Goal: Information Seeking & Learning: Learn about a topic

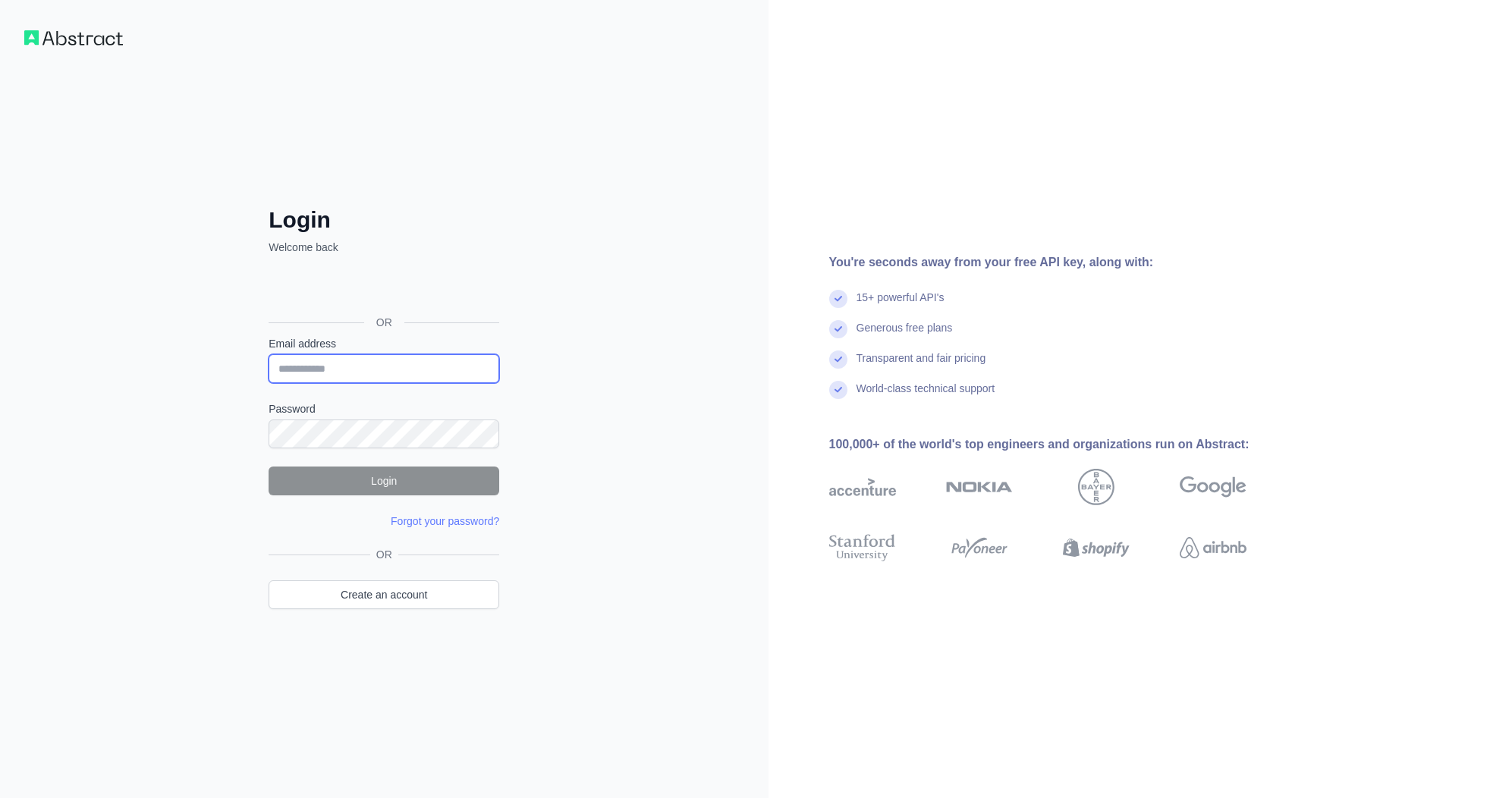
click at [355, 370] on input "Email address" at bounding box center [384, 368] width 230 height 29
type input "**********"
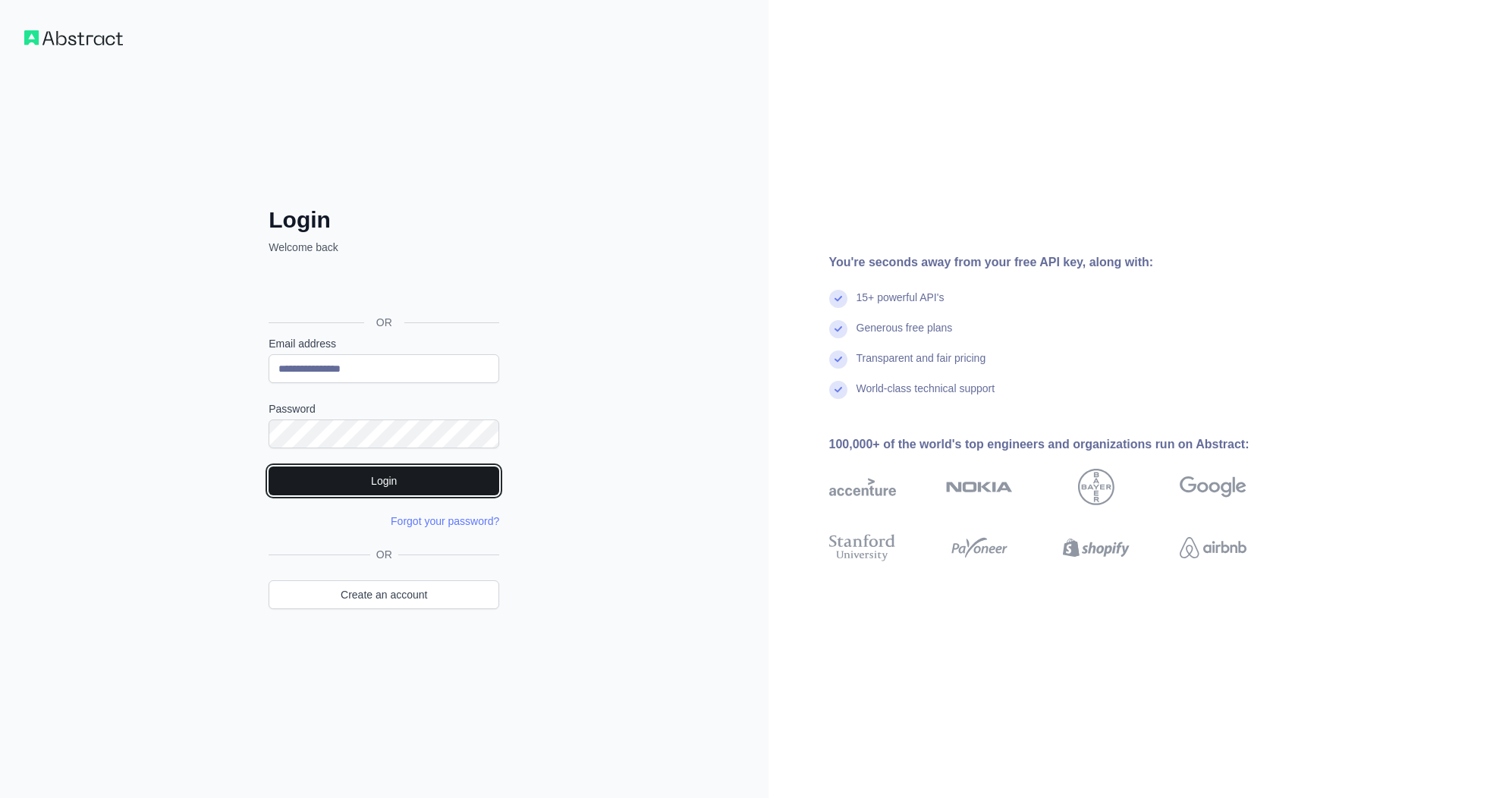
click at [420, 473] on button "Login" at bounding box center [384, 480] width 230 height 29
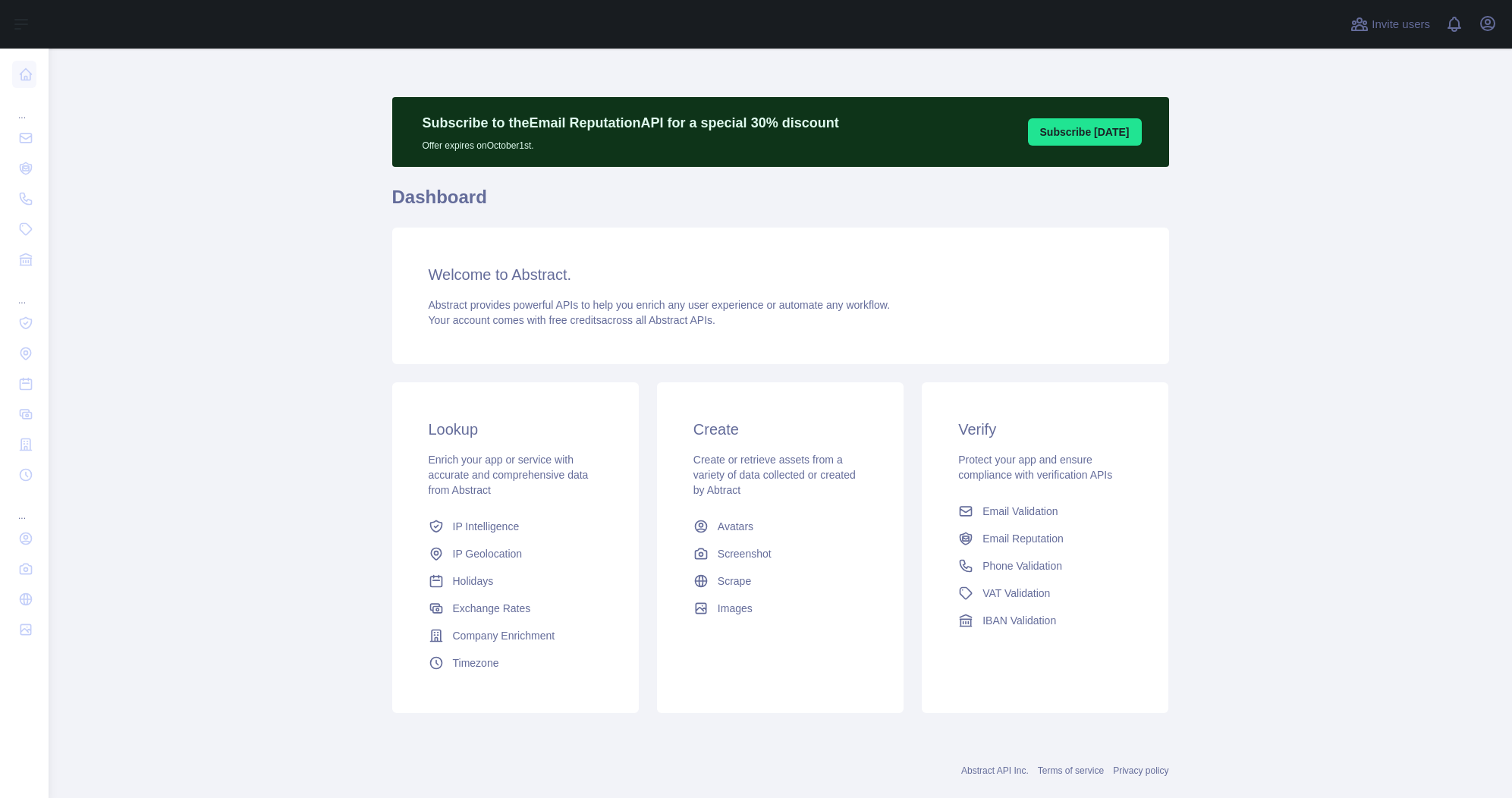
drag, startPoint x: 237, startPoint y: 316, endPoint x: 214, endPoint y: 285, distance: 38.6
click at [237, 317] on main "Subscribe to the Email Reputation API for a special 30 % discount Offer expires…" at bounding box center [780, 423] width 1463 height 749
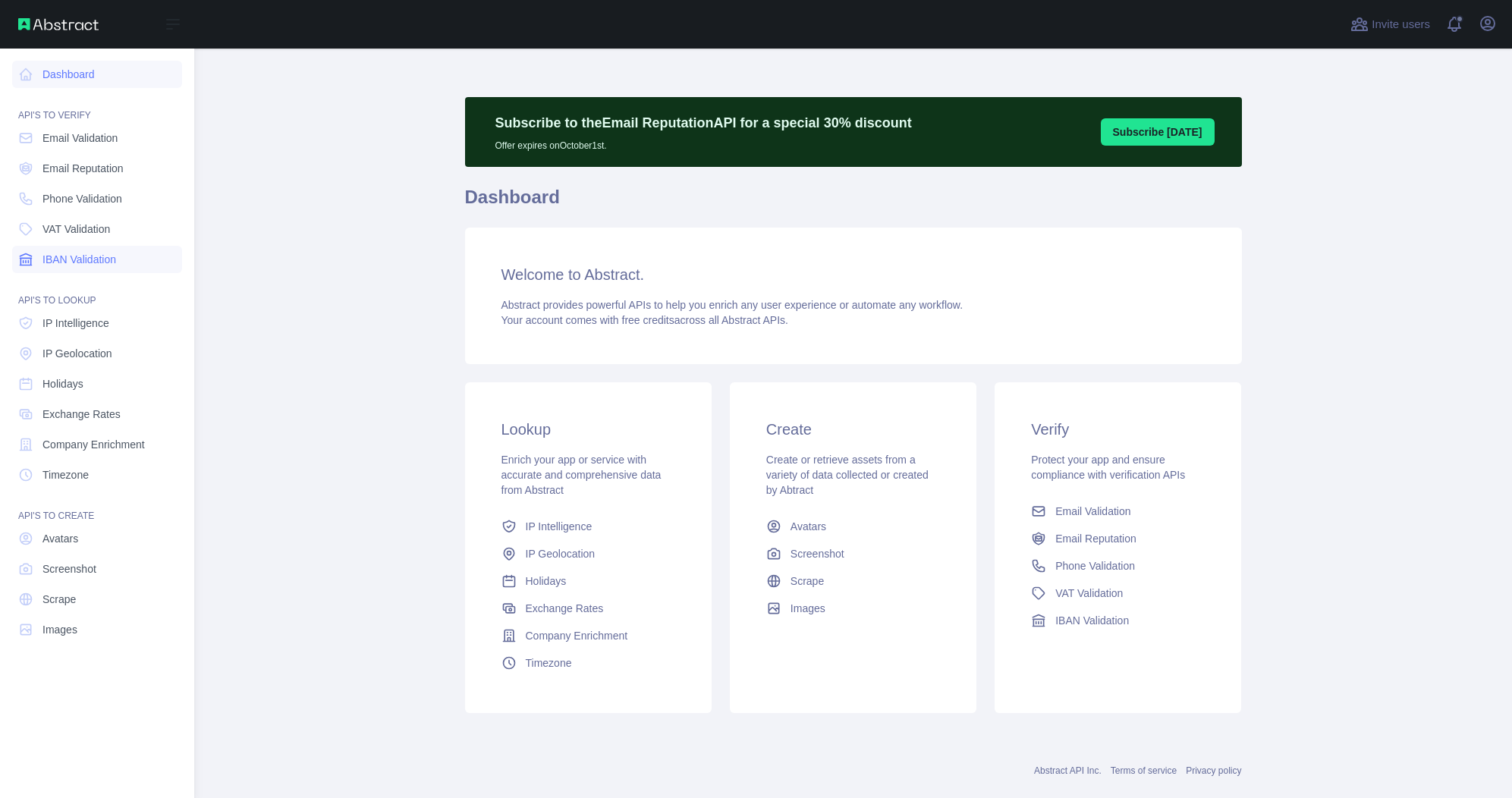
click at [98, 264] on span "IBAN Validation" at bounding box center [79, 259] width 73 height 15
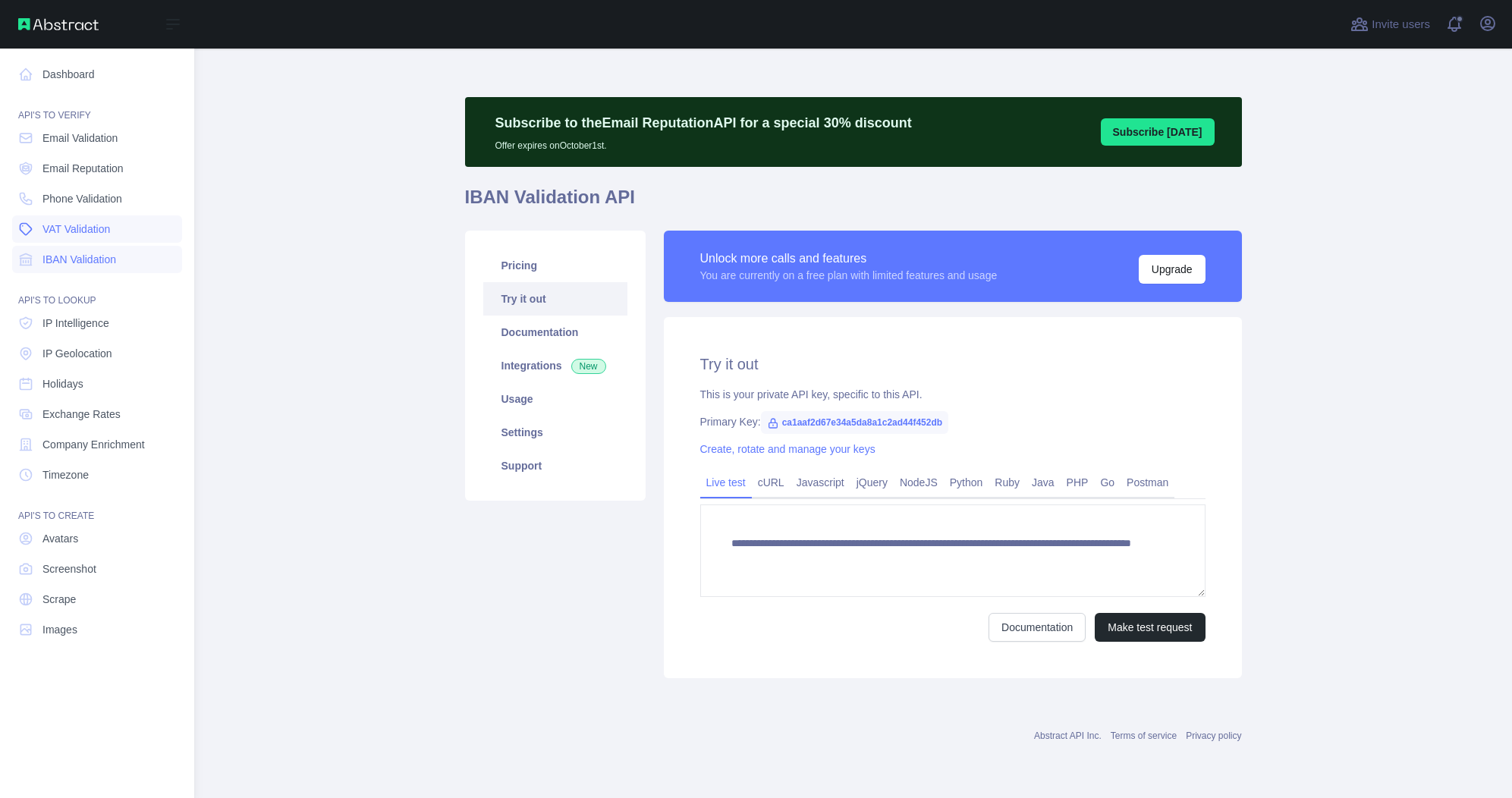
click at [95, 230] on span "VAT Validation" at bounding box center [76, 228] width 68 height 15
click at [91, 199] on span "Phone Validation" at bounding box center [82, 199] width 79 height 15
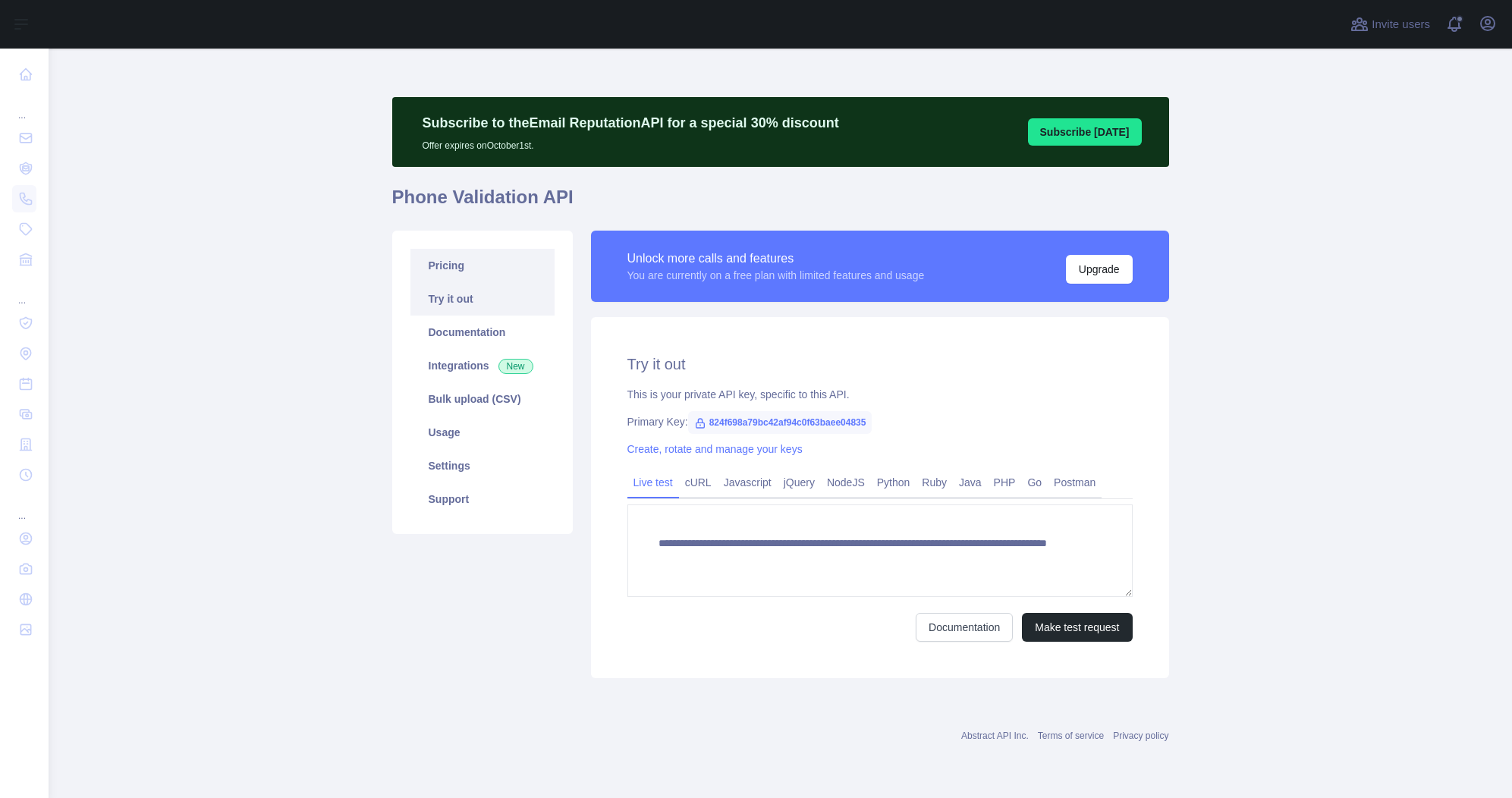
click at [469, 271] on link "Pricing" at bounding box center [482, 266] width 144 height 34
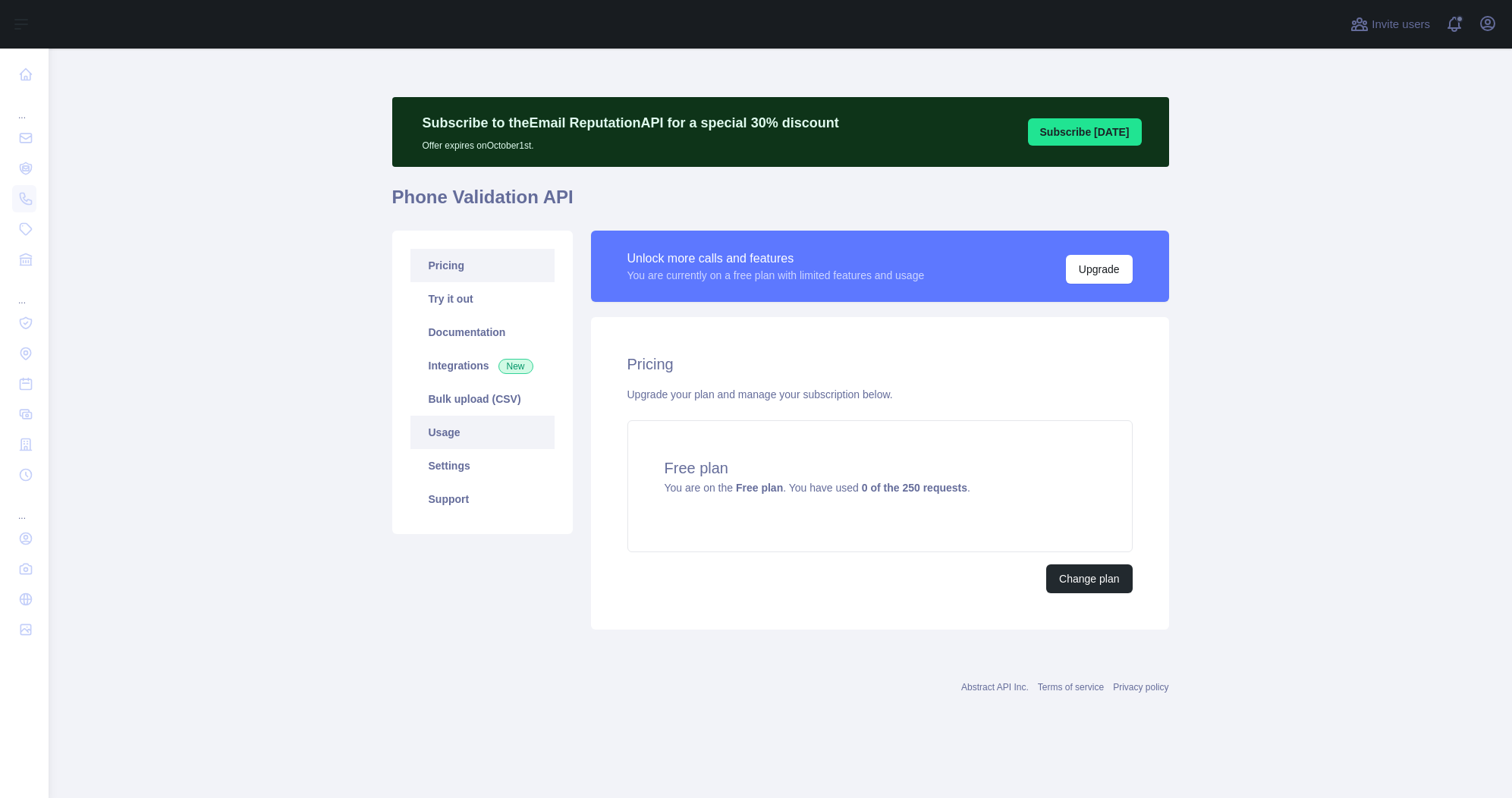
click at [468, 438] on link "Usage" at bounding box center [482, 433] width 144 height 34
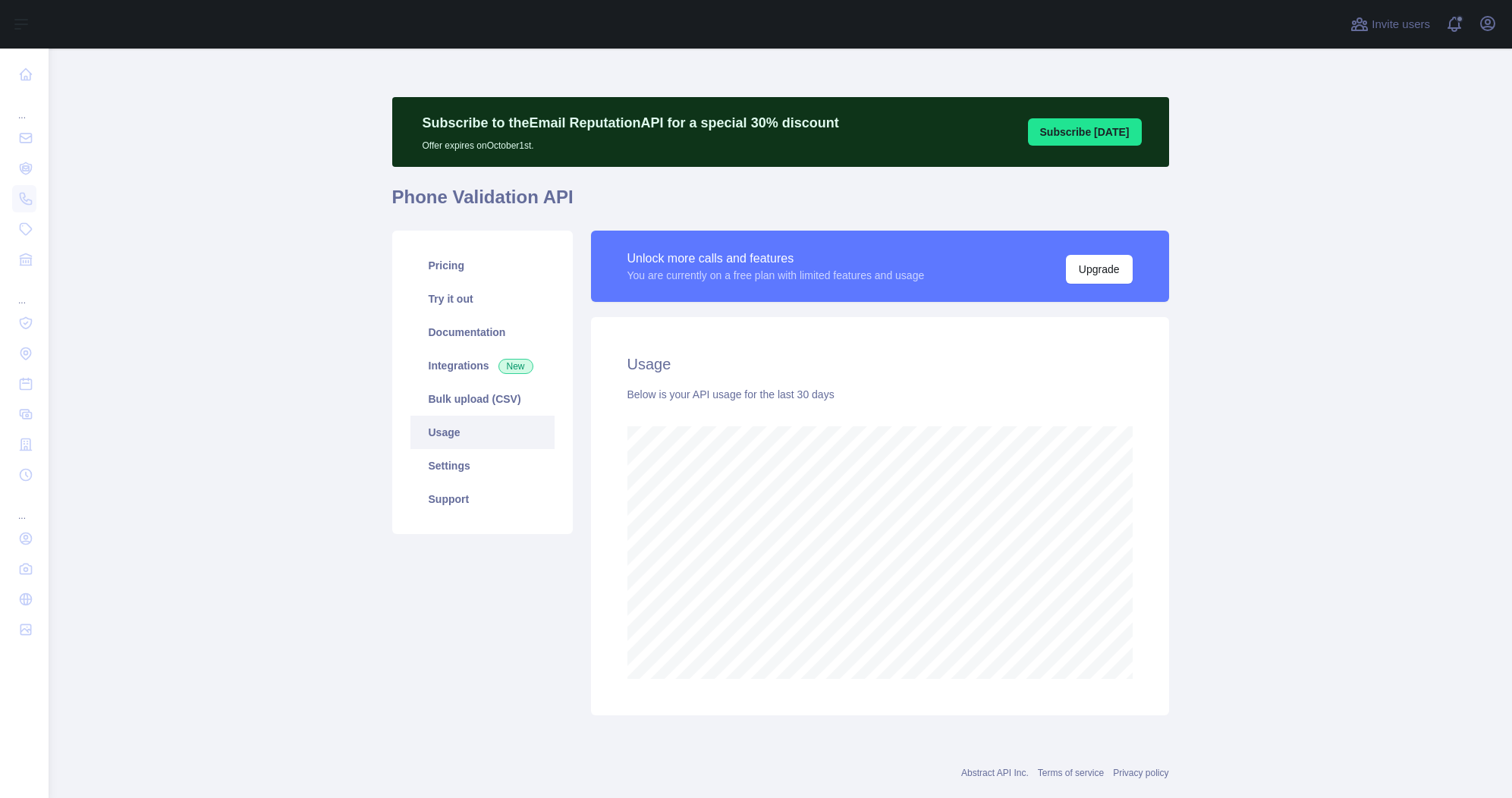
scroll to position [749, 1452]
click at [1412, 22] on span "Invite users" at bounding box center [1401, 25] width 59 height 18
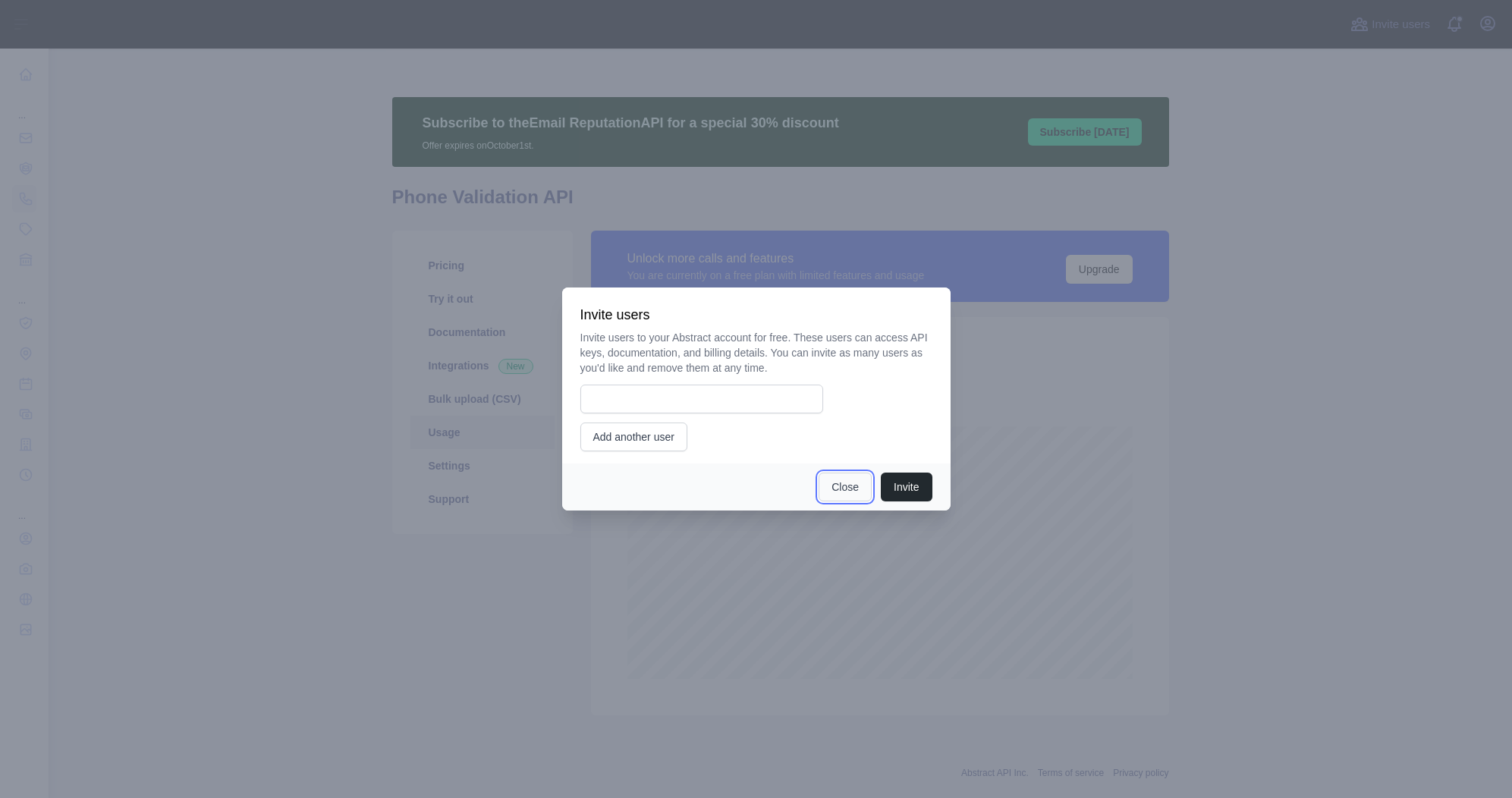
click at [836, 486] on button "Close" at bounding box center [846, 486] width 54 height 29
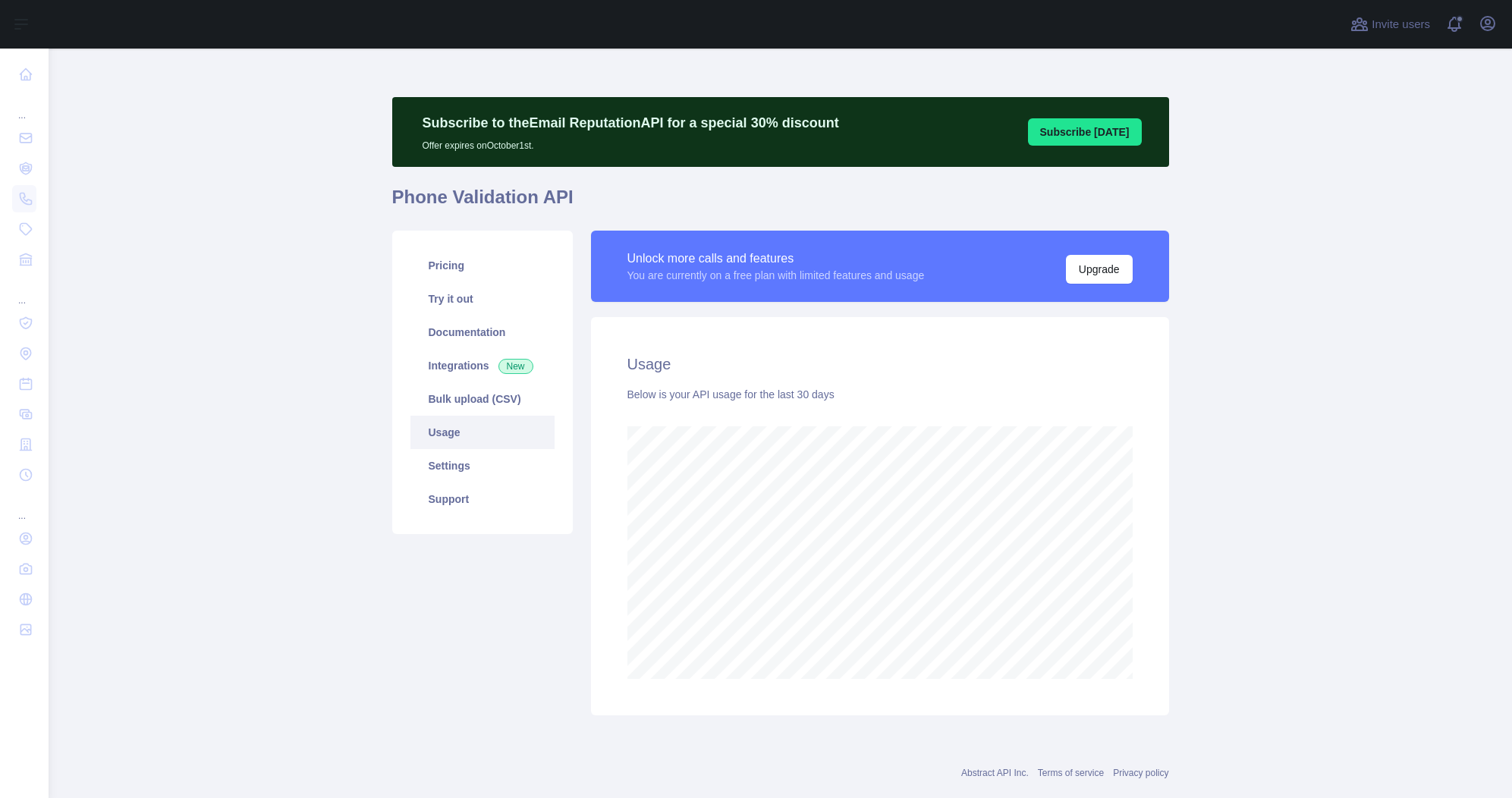
click at [724, 121] on p "Subscribe to the Email Reputation API for a special 30 % discount" at bounding box center [631, 122] width 417 height 21
click at [443, 256] on link "Pricing" at bounding box center [482, 266] width 144 height 34
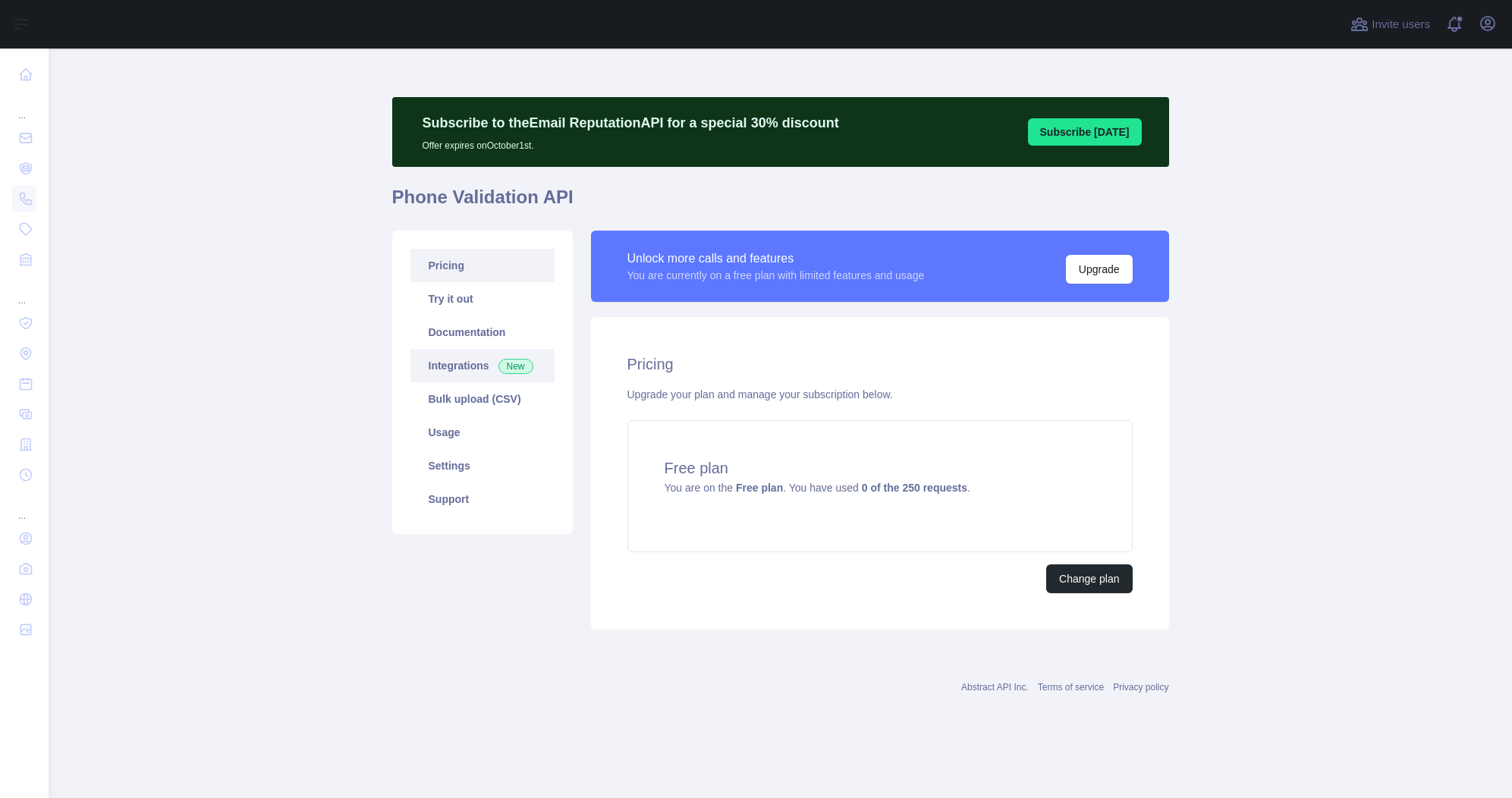
click at [453, 358] on link "Integrations New" at bounding box center [482, 366] width 144 height 34
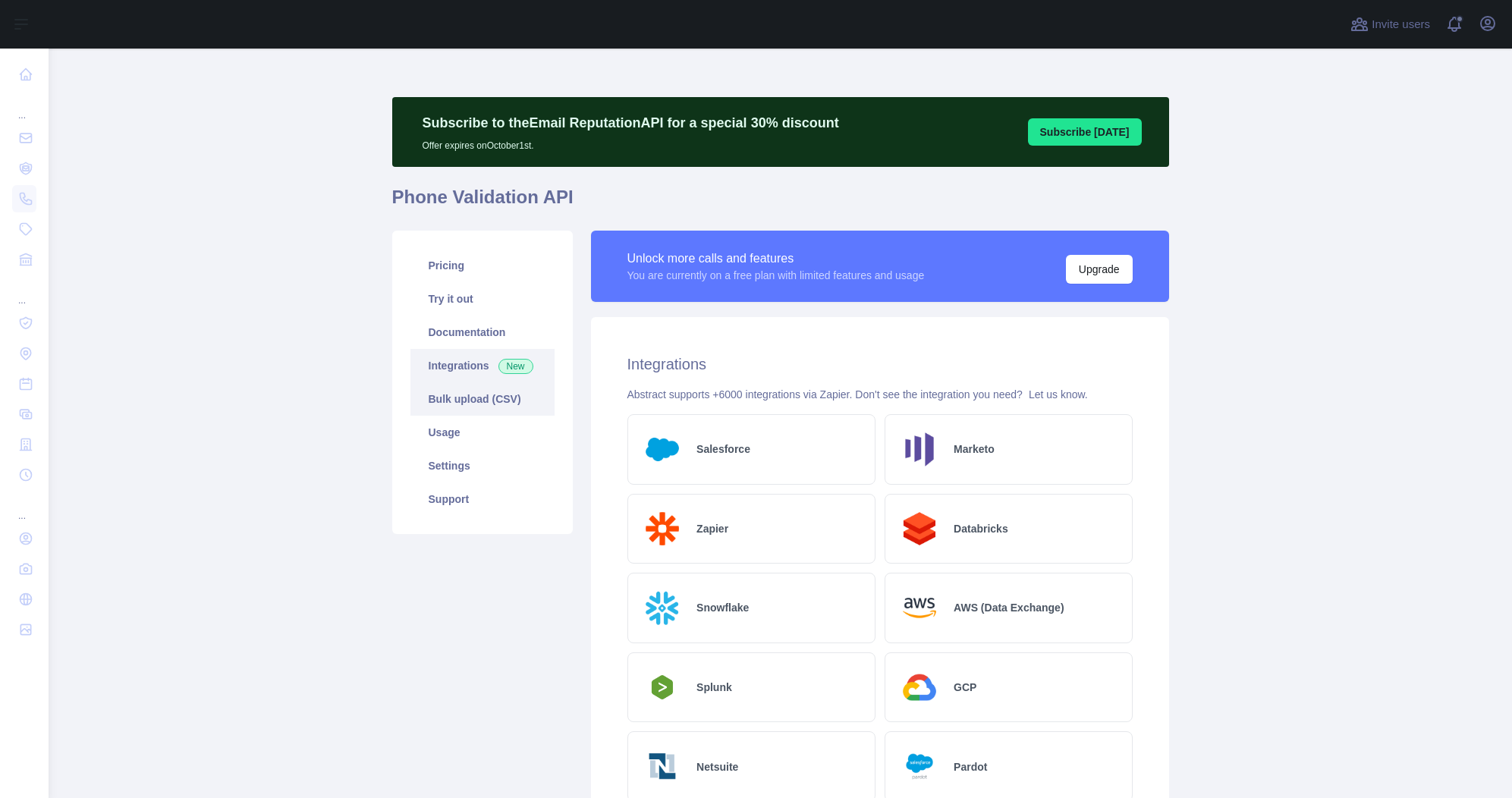
click at [449, 402] on link "Bulk upload (CSV)" at bounding box center [482, 399] width 144 height 34
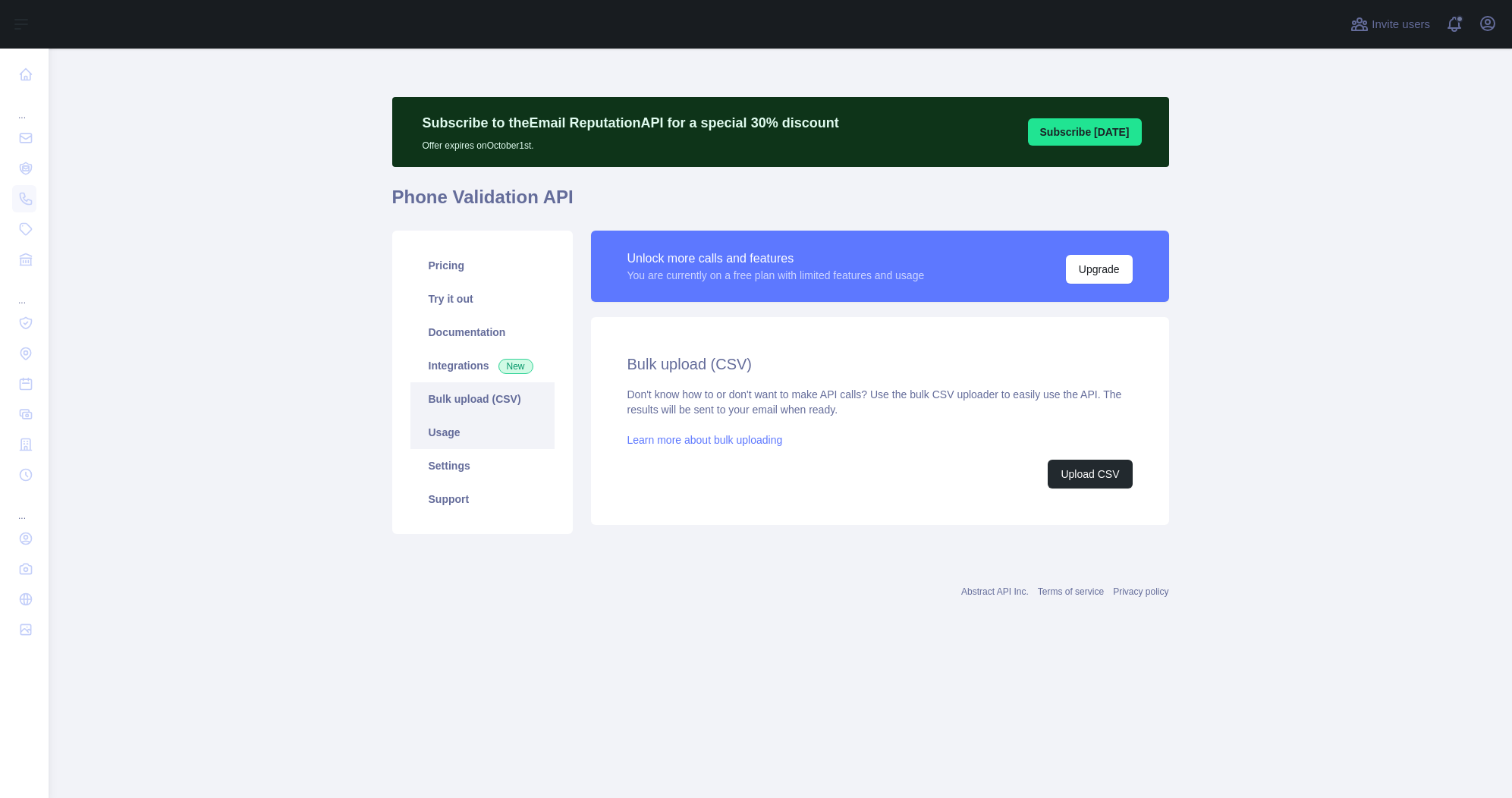
click at [443, 433] on link "Usage" at bounding box center [482, 433] width 144 height 34
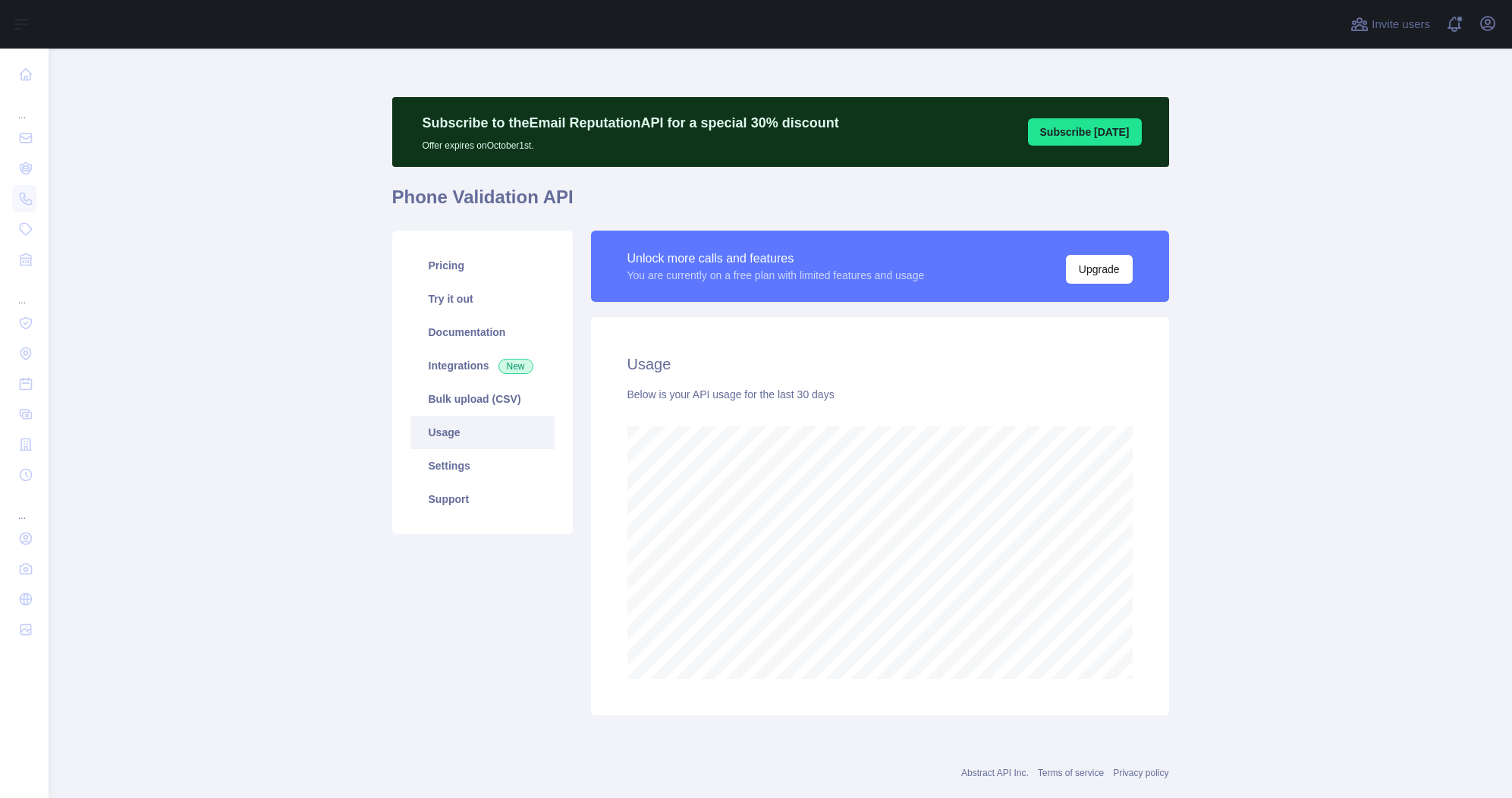
scroll to position [749, 1452]
click at [455, 474] on link "Settings" at bounding box center [482, 466] width 144 height 34
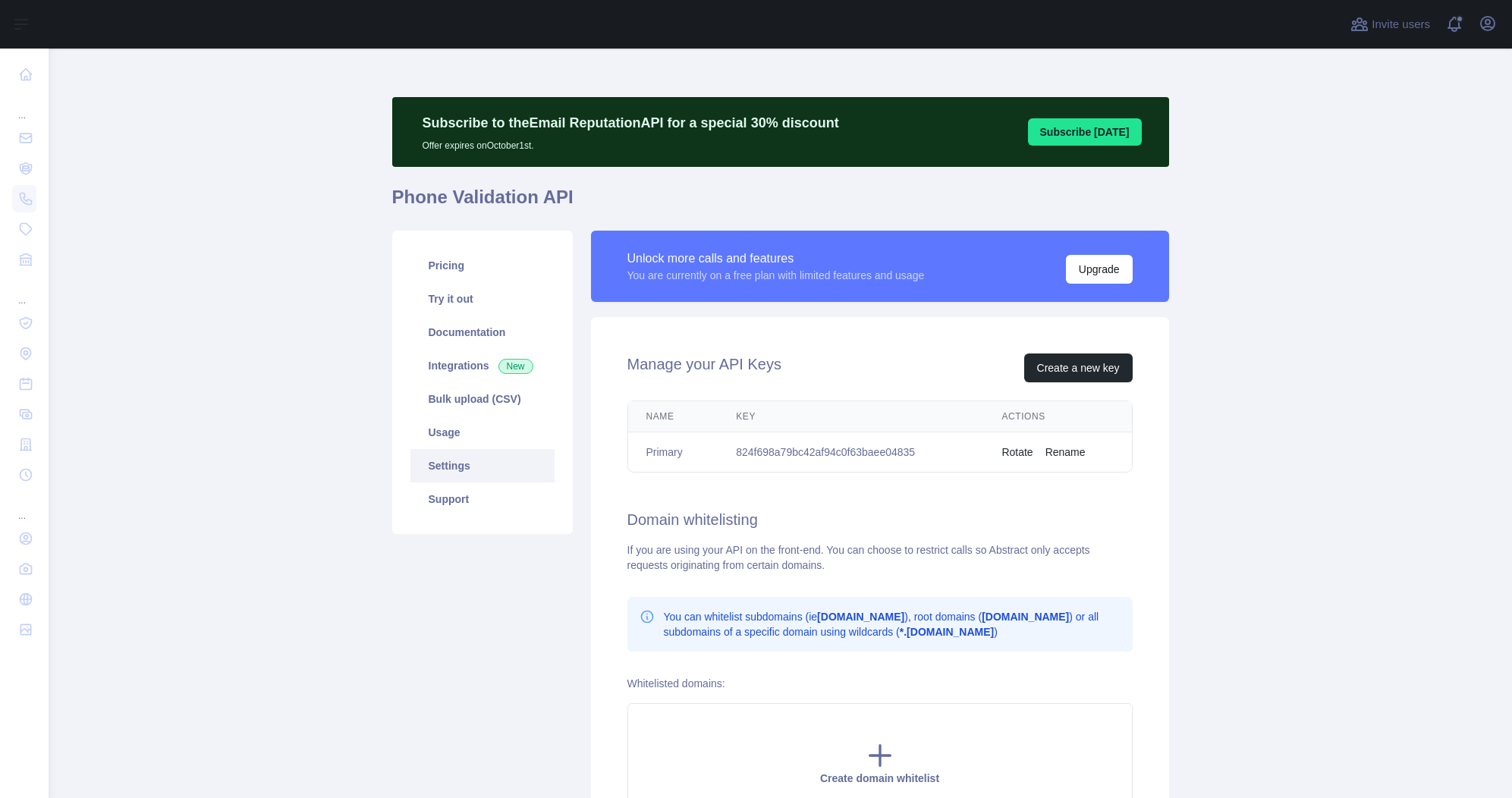
scroll to position [104, 0]
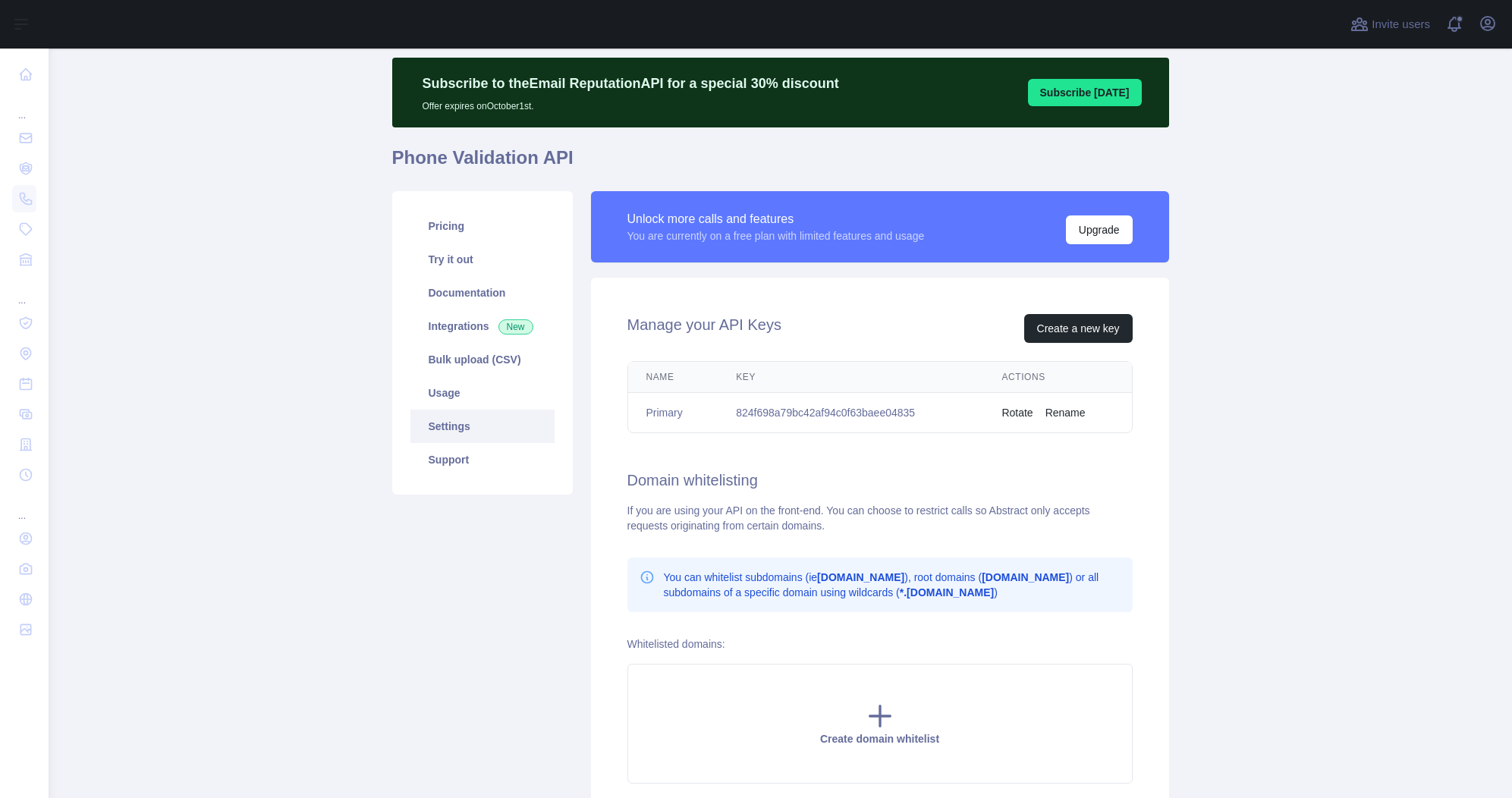
scroll to position [50, 0]
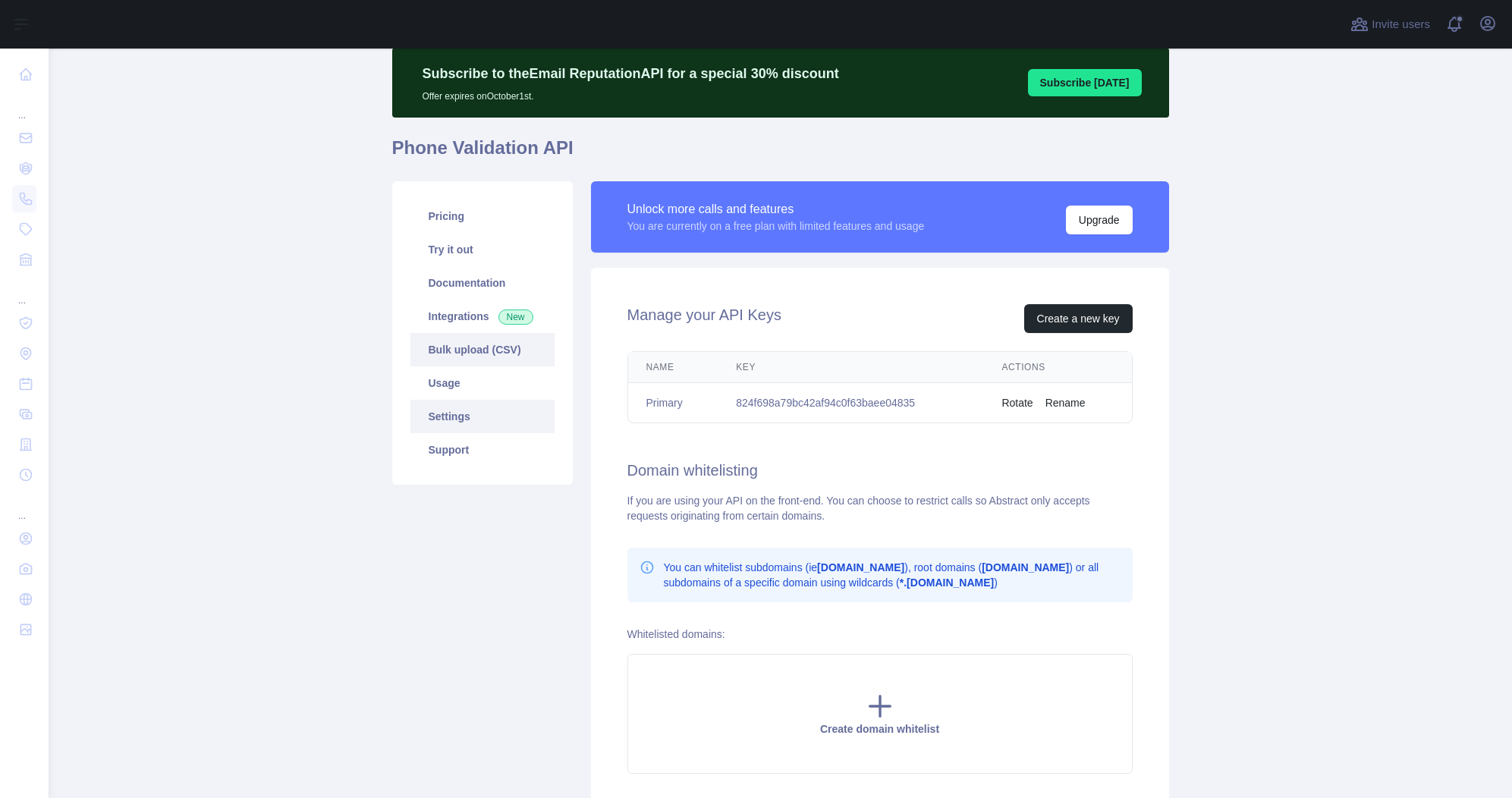
click at [499, 345] on link "Bulk upload (CSV)" at bounding box center [482, 350] width 144 height 34
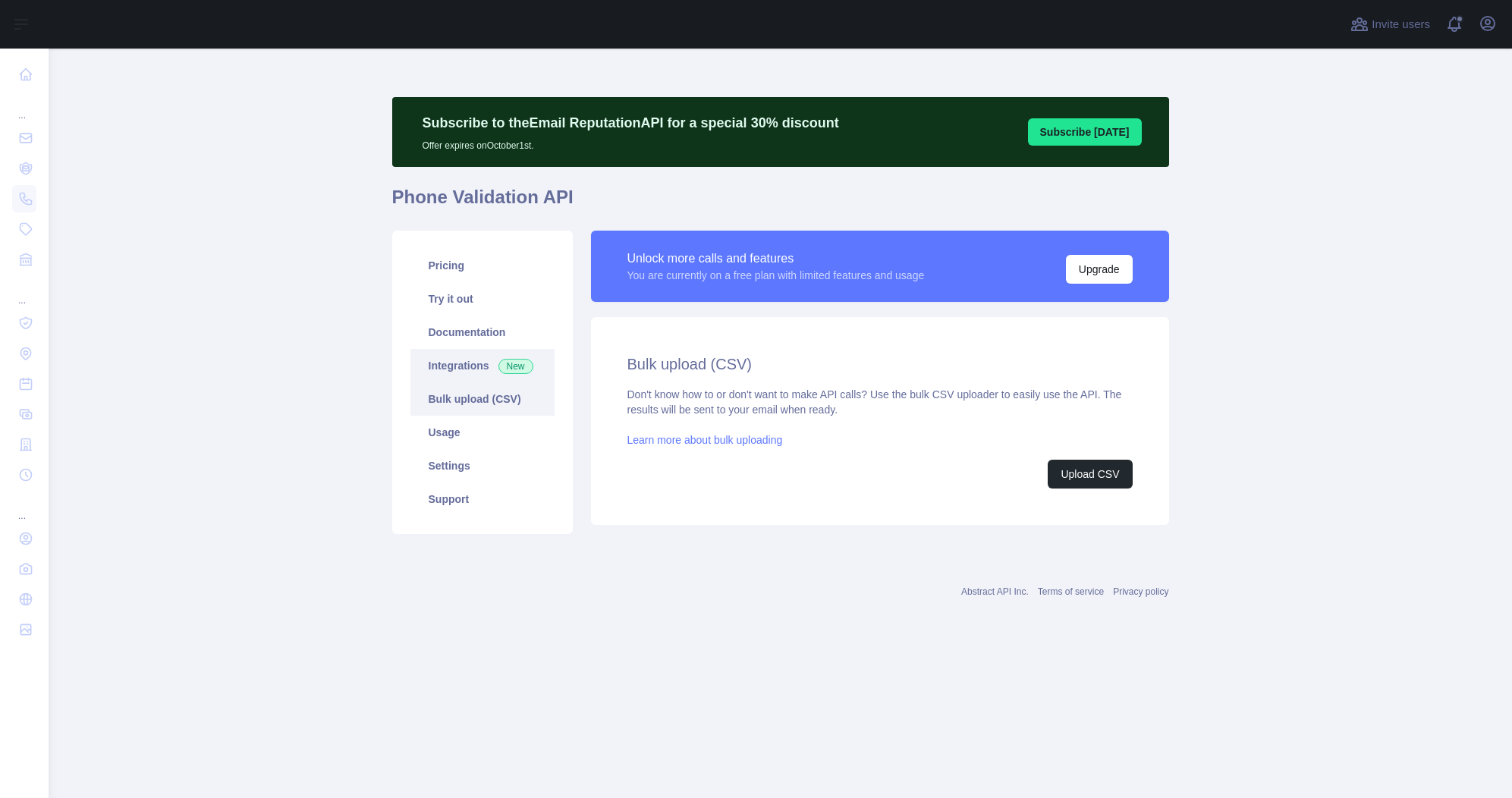
click at [470, 367] on link "Integrations New" at bounding box center [482, 366] width 144 height 34
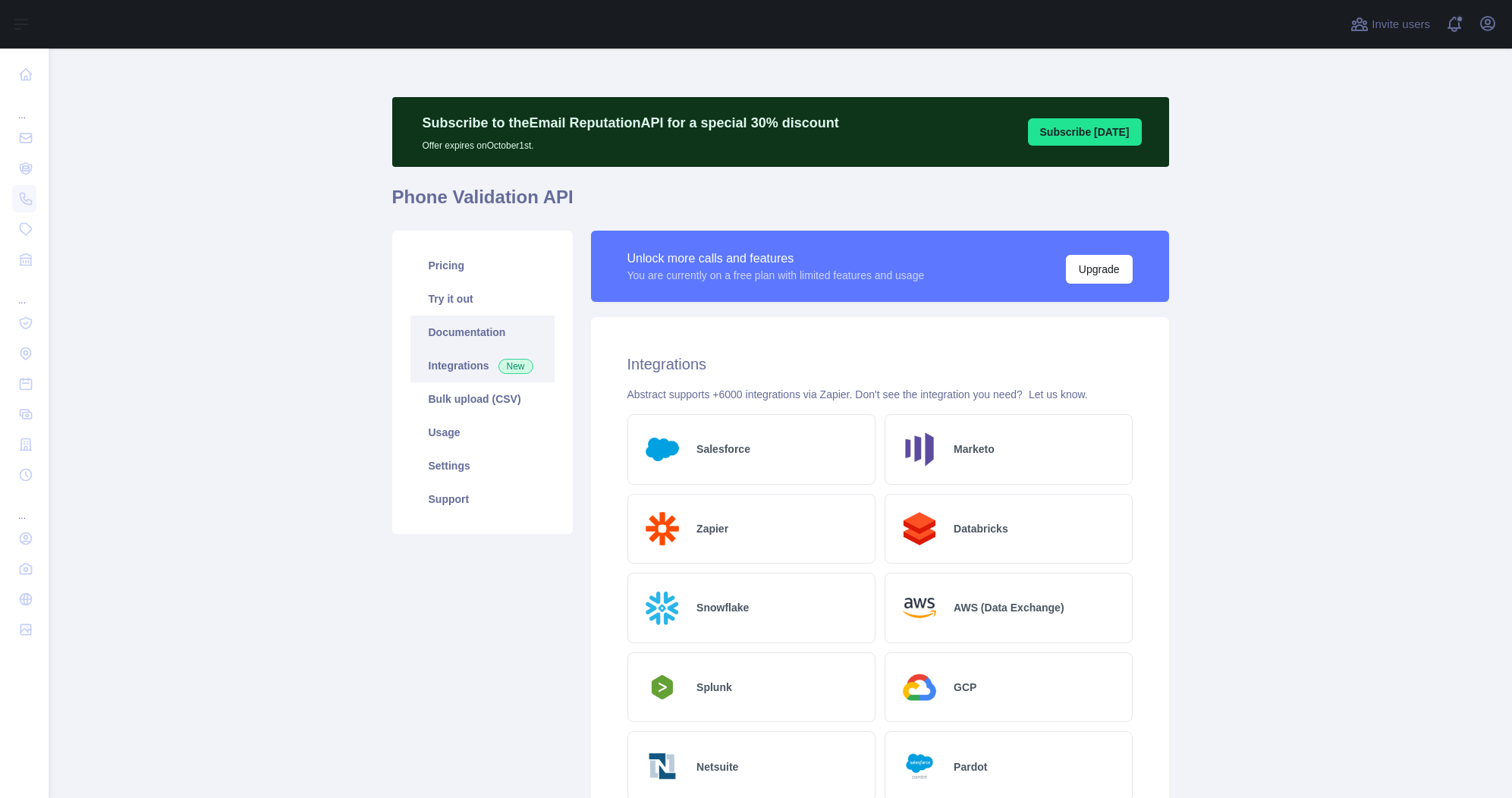
click at [475, 326] on link "Documentation" at bounding box center [482, 332] width 144 height 34
click at [449, 268] on link "Pricing" at bounding box center [482, 266] width 144 height 34
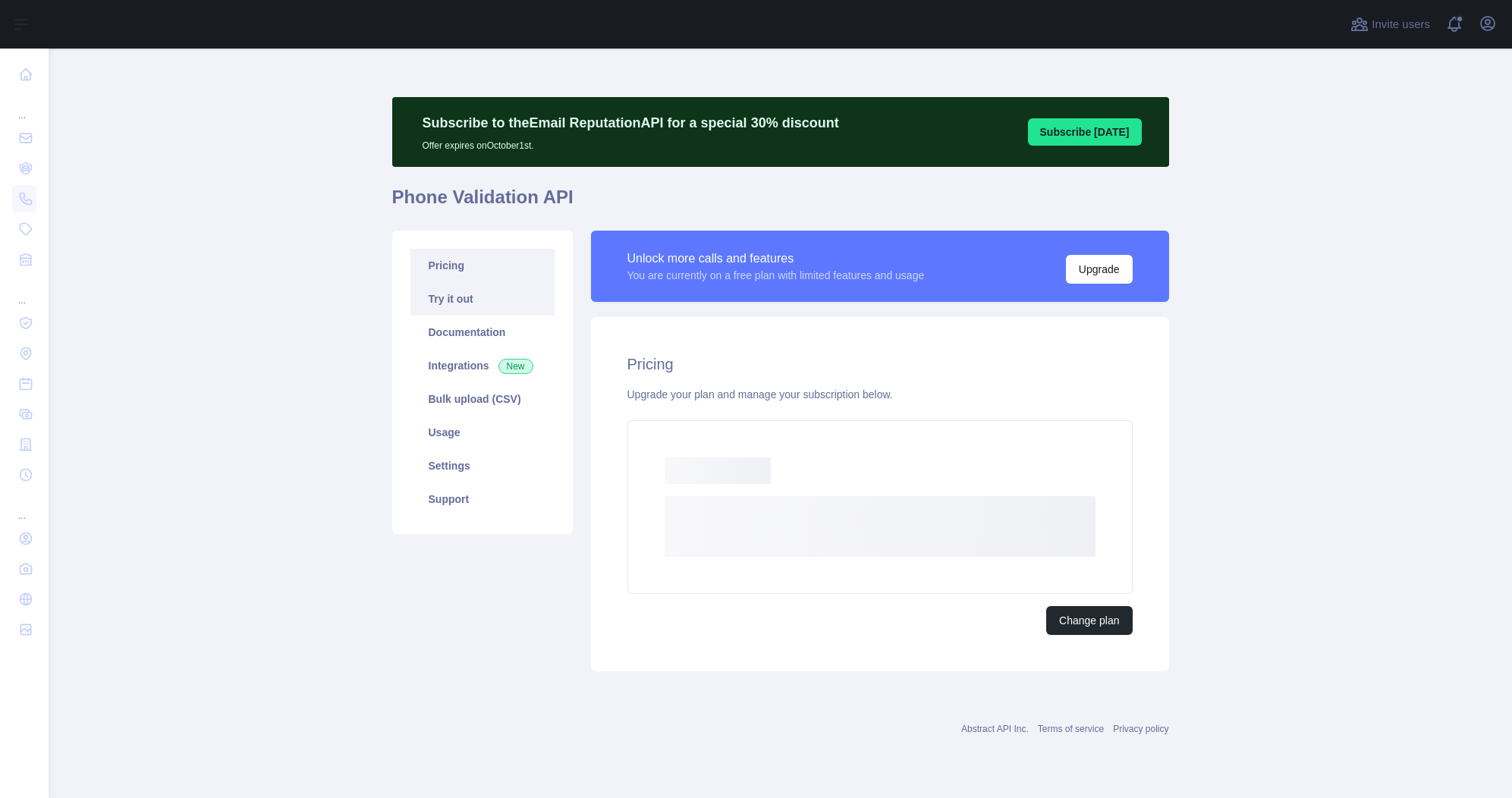
click at [449, 308] on link "Try it out" at bounding box center [482, 299] width 144 height 34
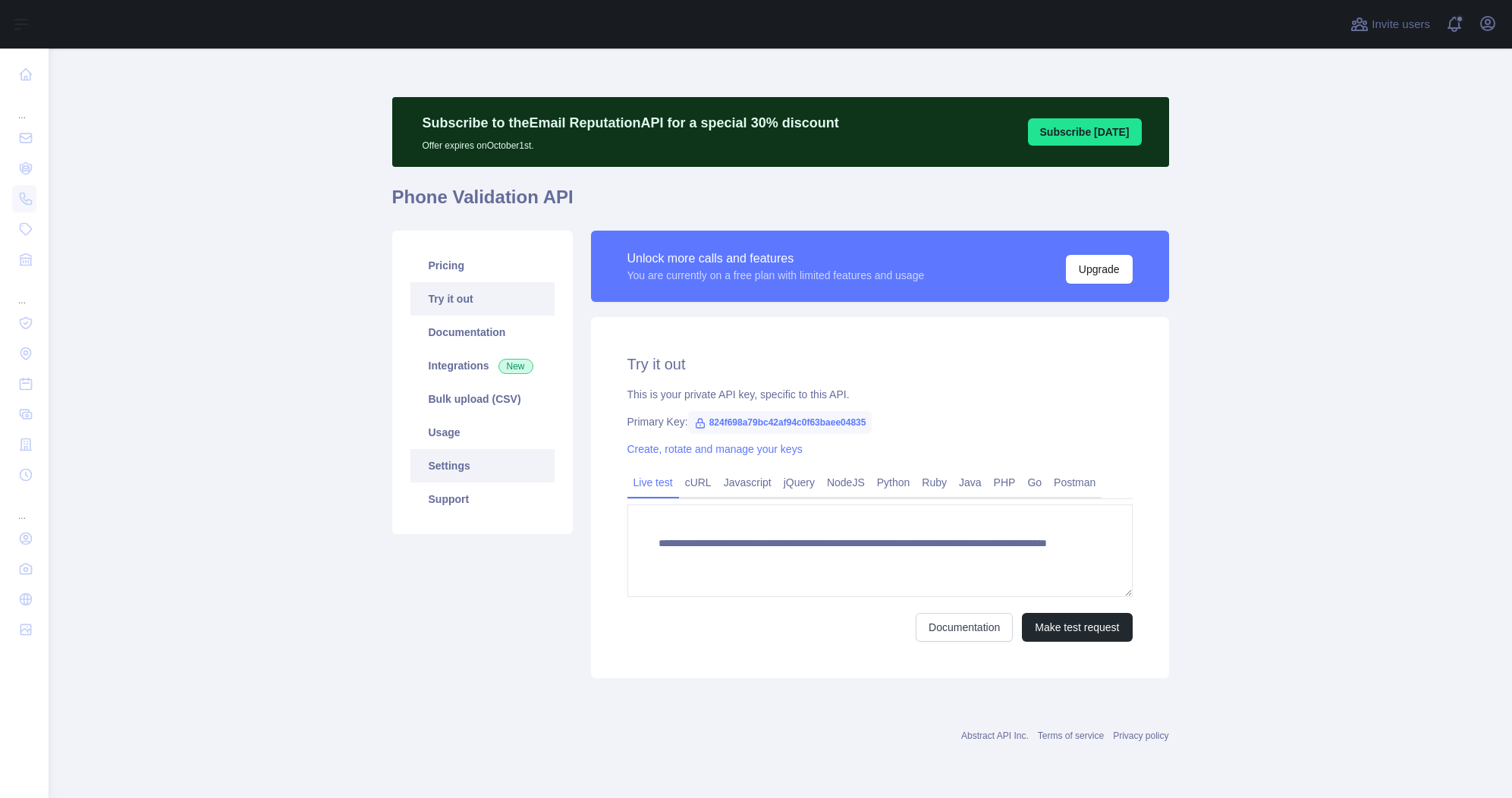
click at [475, 471] on link "Settings" at bounding box center [482, 466] width 144 height 34
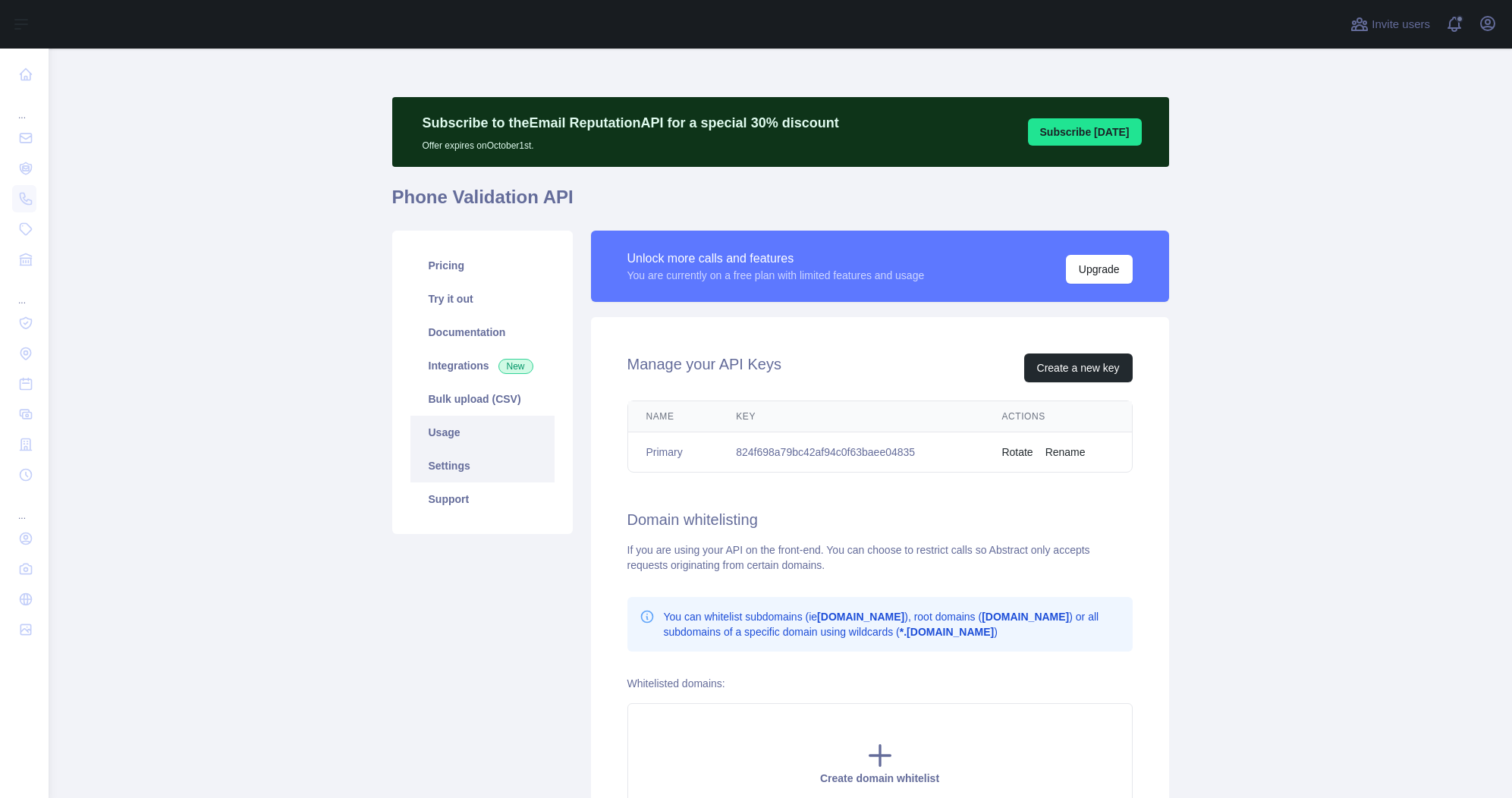
click at [474, 440] on link "Usage" at bounding box center [482, 433] width 144 height 34
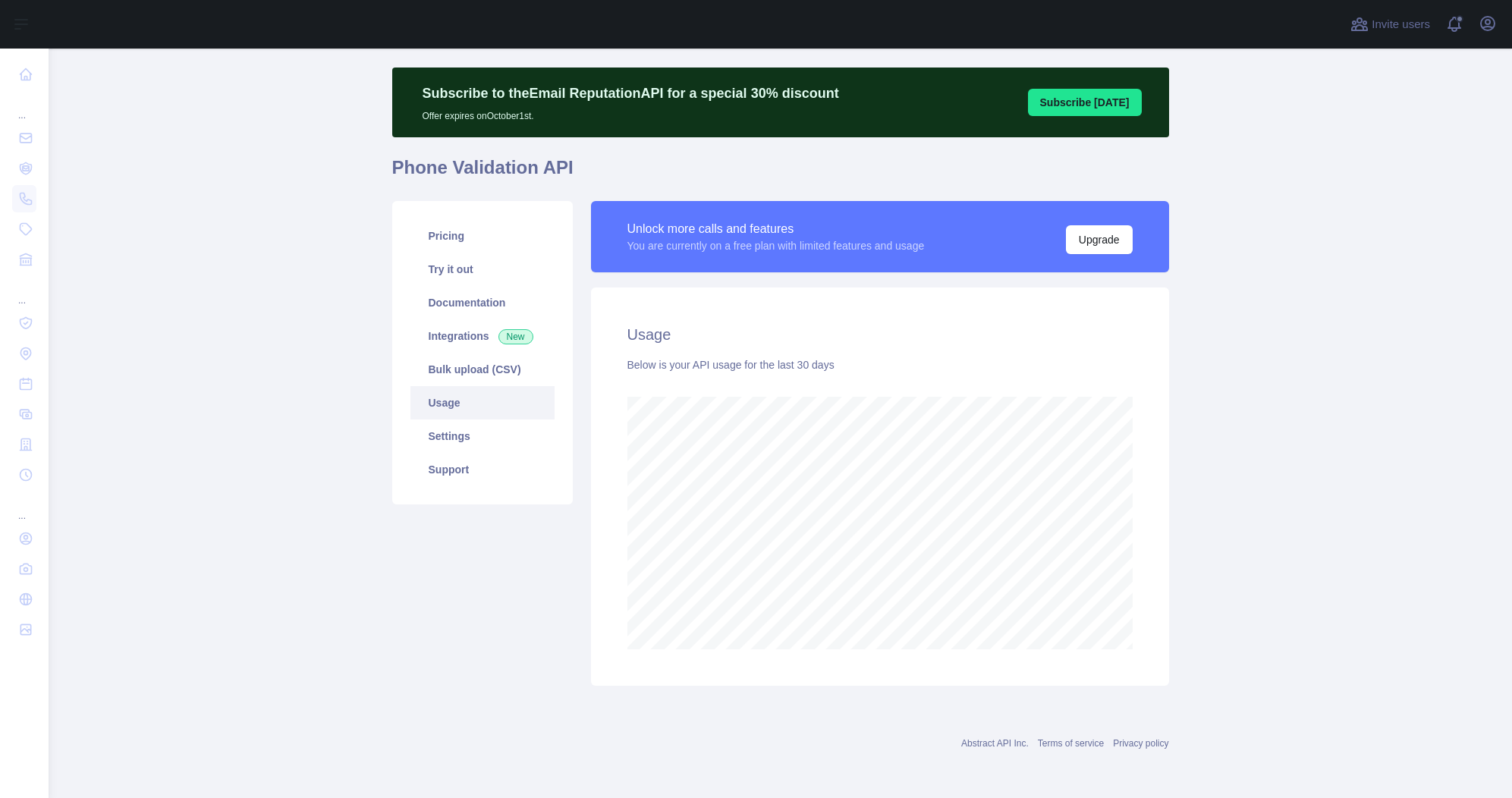
scroll to position [21, 0]
